Goal: Task Accomplishment & Management: Manage account settings

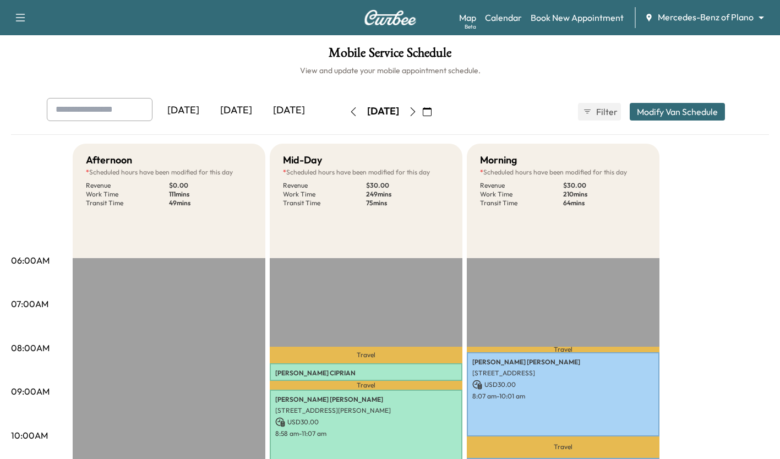
click at [417, 112] on icon "button" at bounding box center [413, 111] width 9 height 9
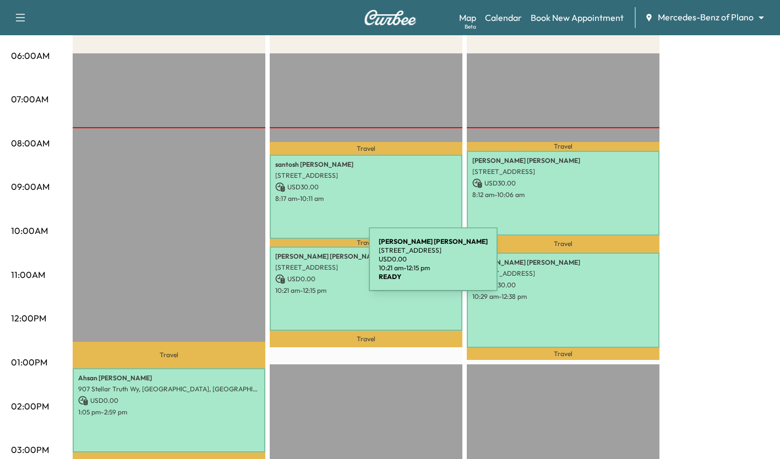
scroll to position [206, 0]
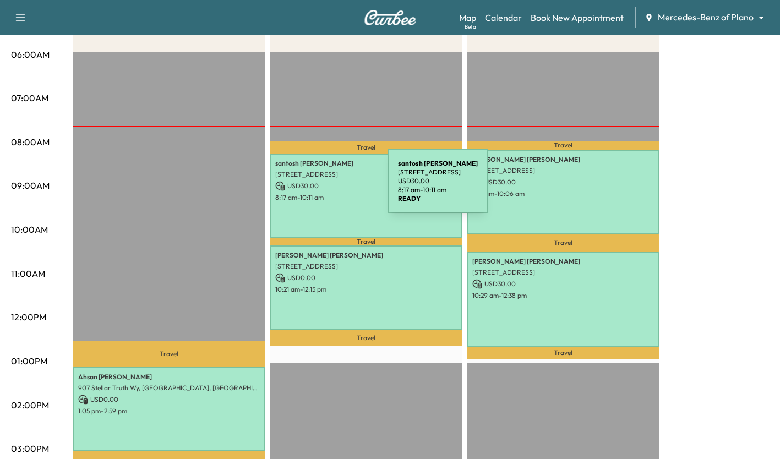
click at [306, 188] on p "USD 30.00" at bounding box center [366, 186] width 182 height 10
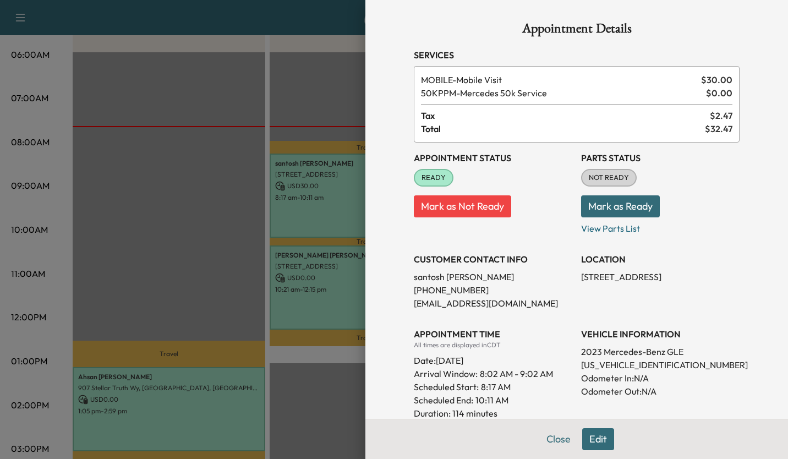
click at [238, 202] on div at bounding box center [394, 229] width 788 height 459
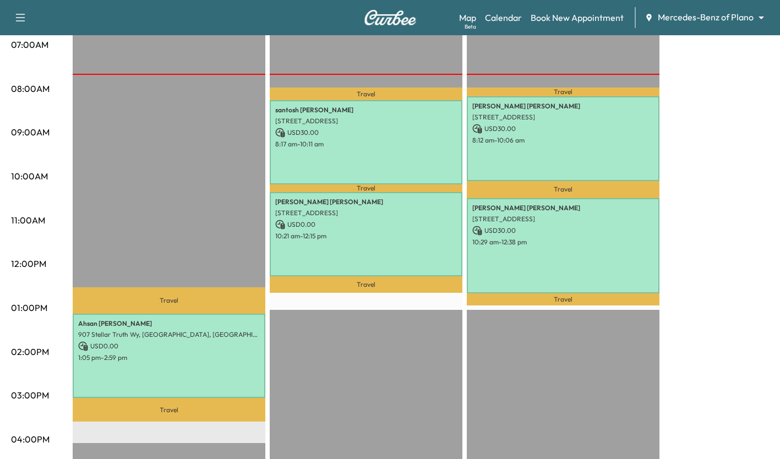
scroll to position [261, 0]
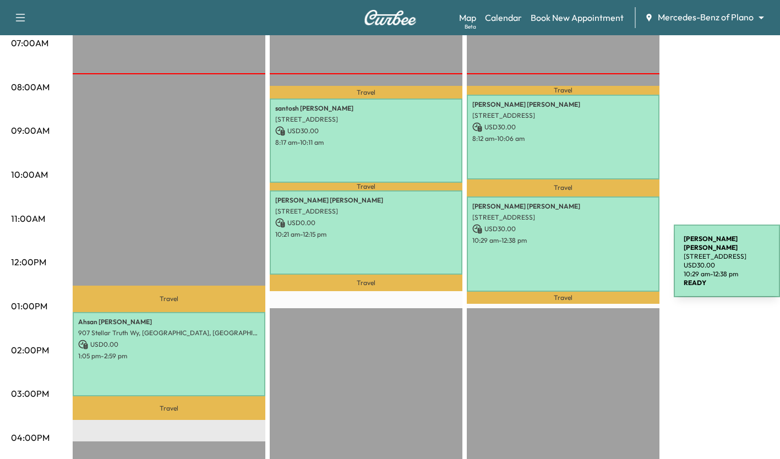
click at [591, 263] on div "[PERSON_NAME] [STREET_ADDRESS] USD 30.00 10:29 am - 12:38 pm" at bounding box center [563, 245] width 193 height 96
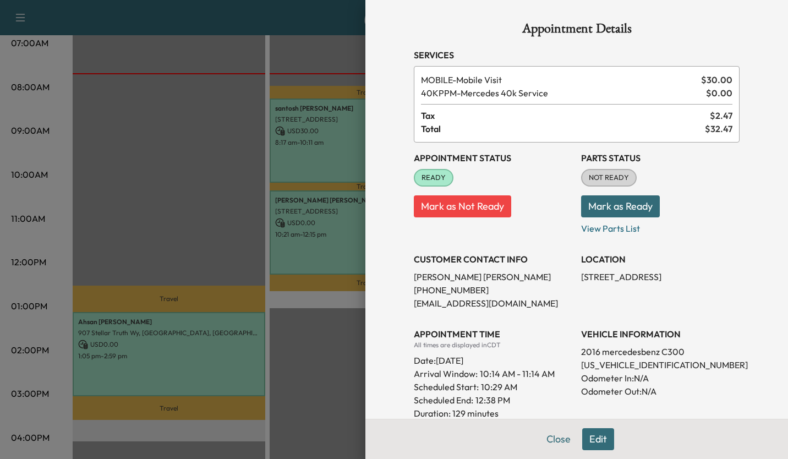
click at [618, 272] on p "[STREET_ADDRESS]" at bounding box center [660, 276] width 159 height 13
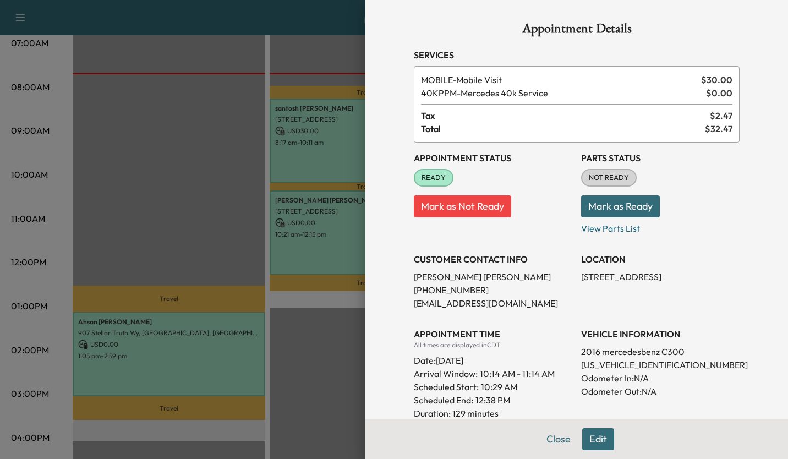
click at [233, 165] on div at bounding box center [394, 229] width 788 height 459
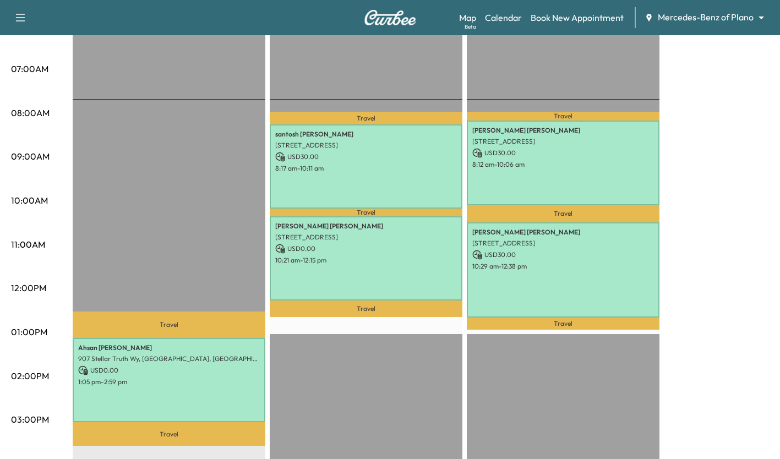
scroll to position [243, 0]
